Goal: Find specific page/section: Find specific page/section

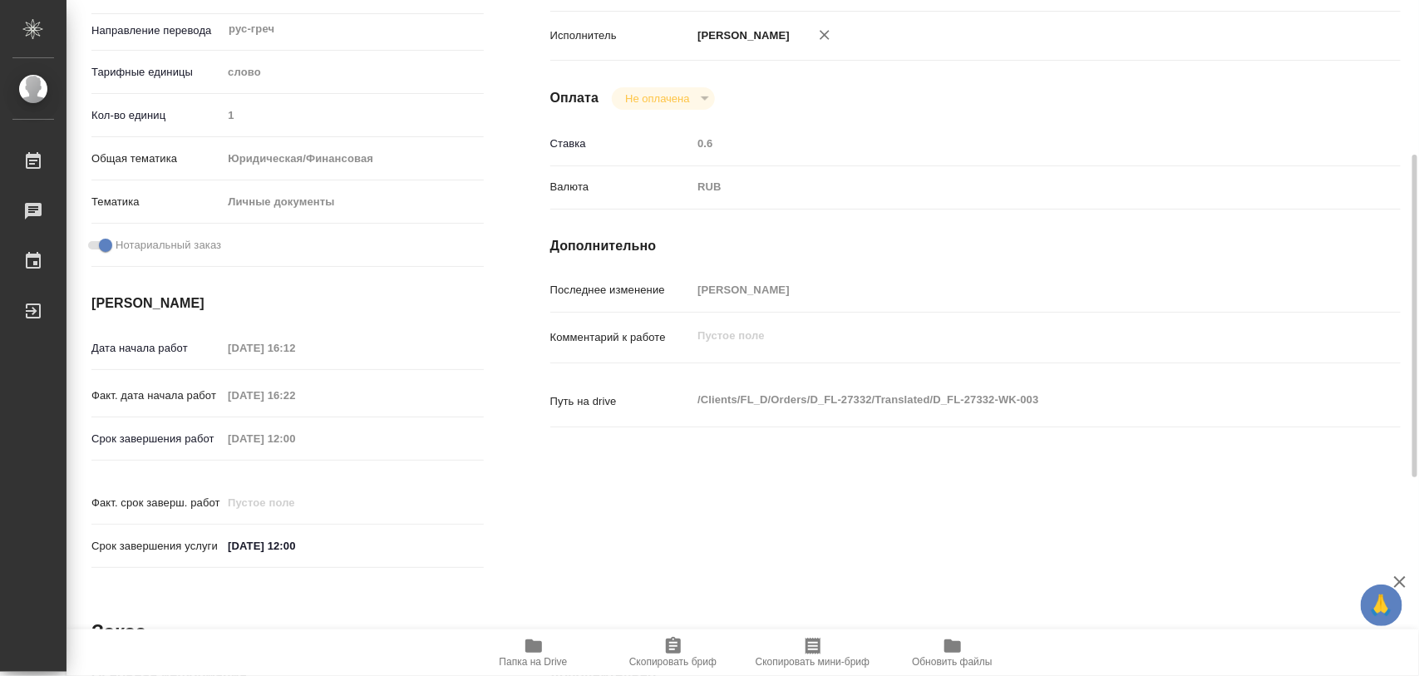
scroll to position [741, 0]
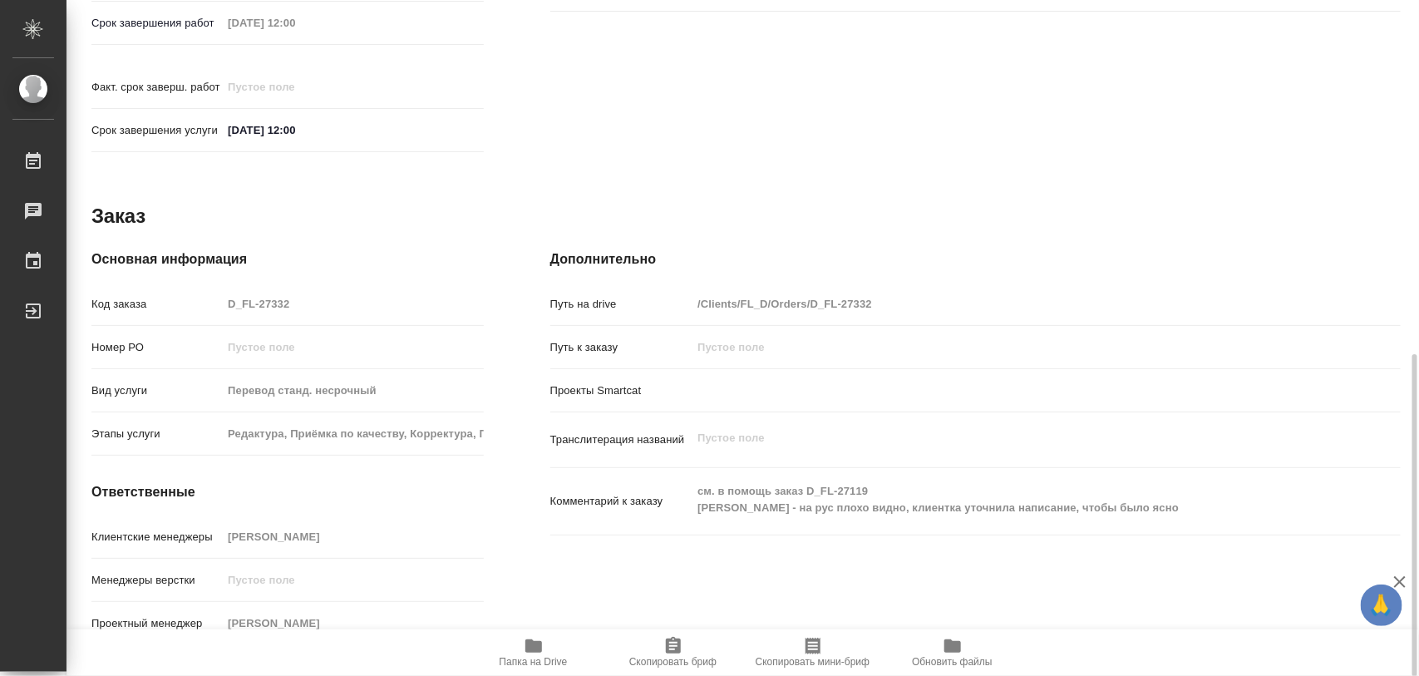
click at [664, 649] on icon "button" at bounding box center [674, 646] width 20 height 20
